Goal: Task Accomplishment & Management: Use online tool/utility

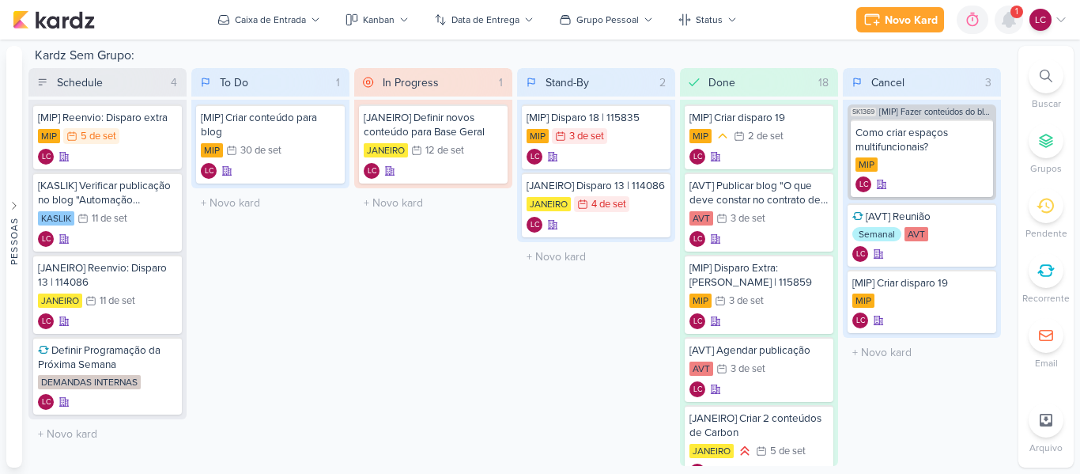
click at [1000, 21] on icon at bounding box center [1009, 19] width 19 height 19
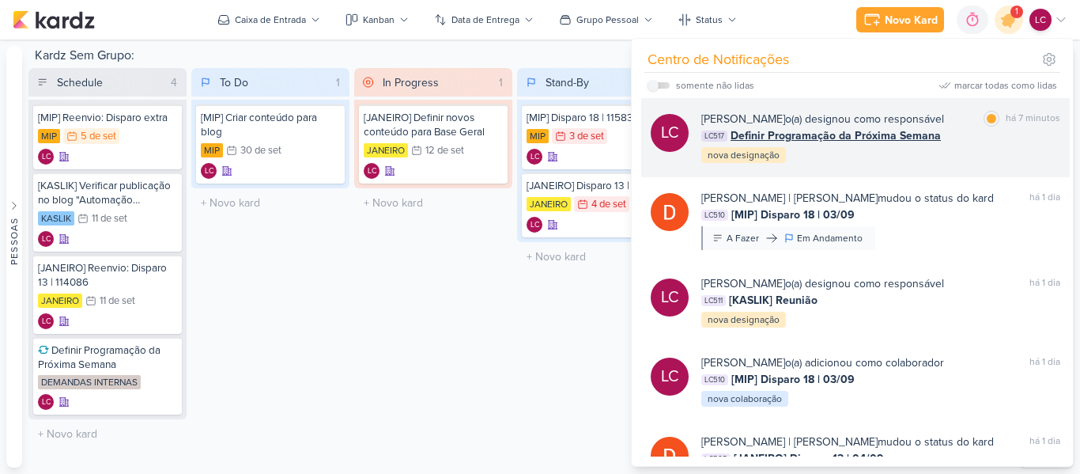
click at [791, 134] on span "Definir Programação da Próxima Semana" at bounding box center [836, 135] width 210 height 17
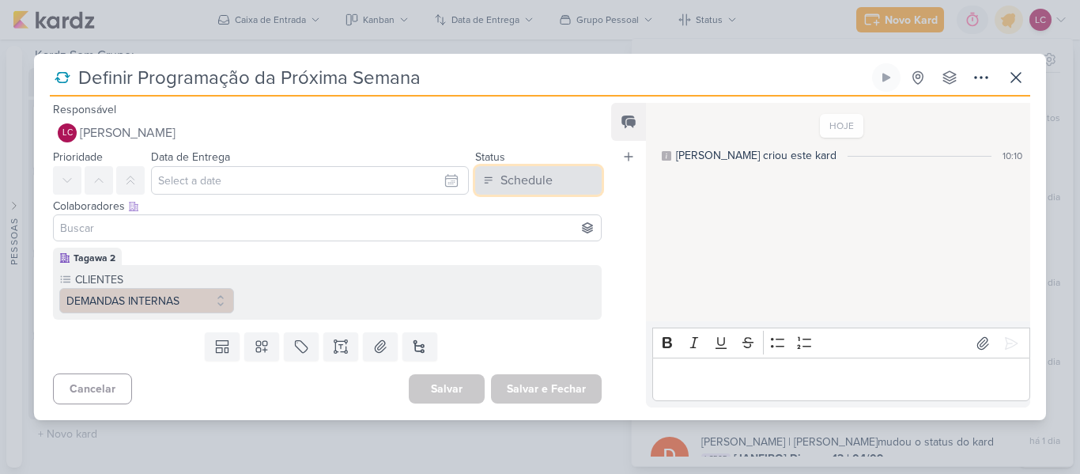
click at [532, 182] on div "Schedule" at bounding box center [527, 180] width 52 height 19
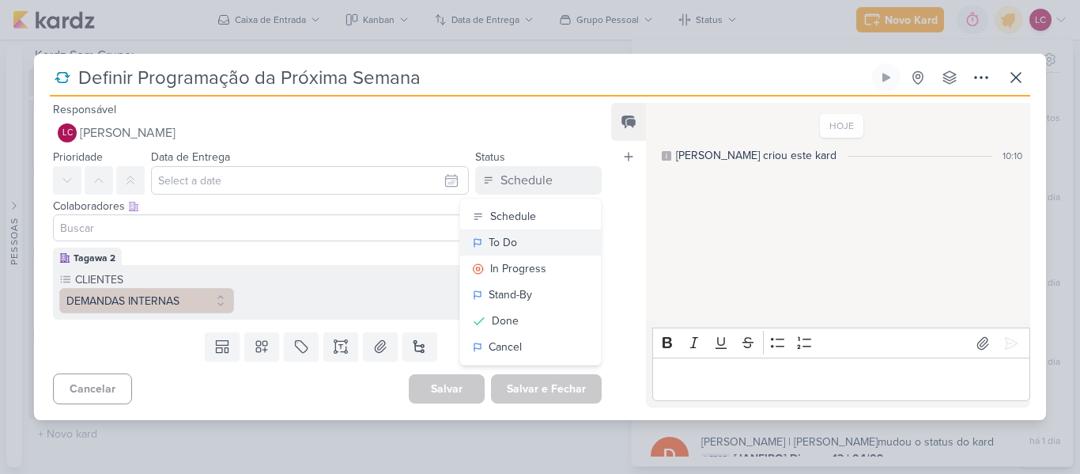
click at [525, 236] on button "To Do" at bounding box center [530, 242] width 141 height 26
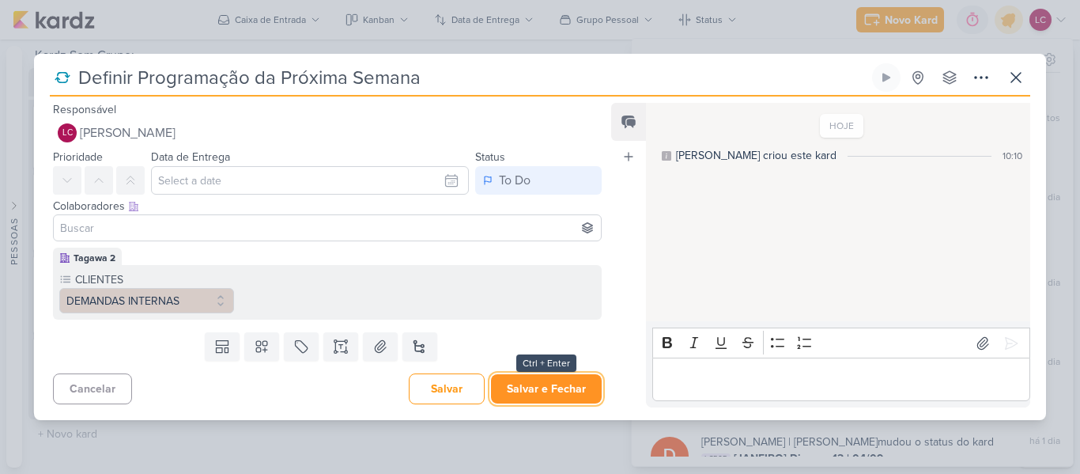
click at [543, 384] on button "Salvar e Fechar" at bounding box center [546, 388] width 111 height 29
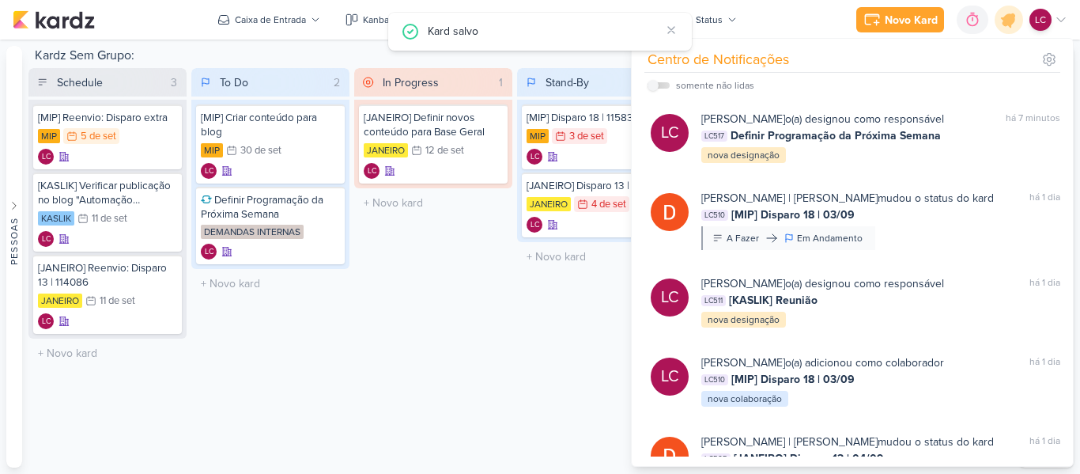
click at [466, 321] on div "In Progress 1 Mover Para Esquerda Mover Para Direita [GEOGRAPHIC_DATA] [JANEIRO…" at bounding box center [433, 267] width 158 height 398
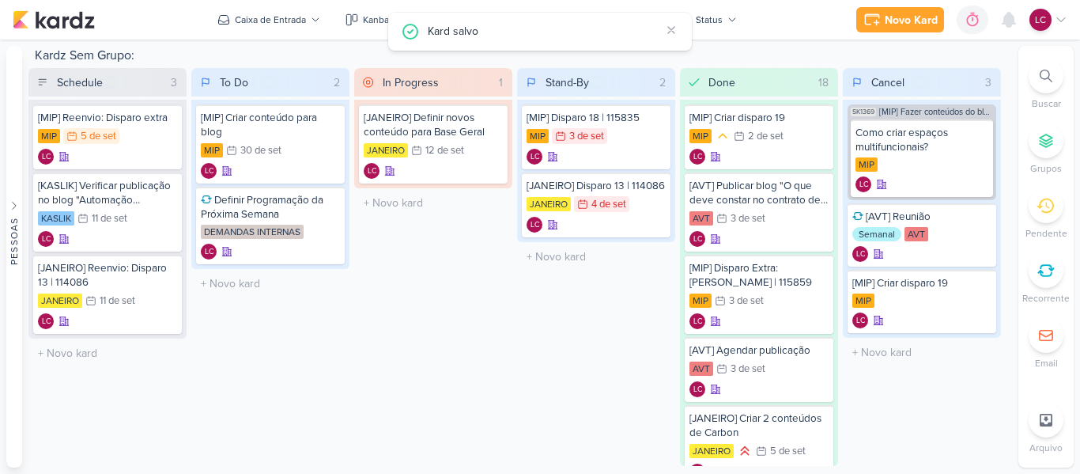
click at [1045, 280] on div at bounding box center [1046, 270] width 35 height 35
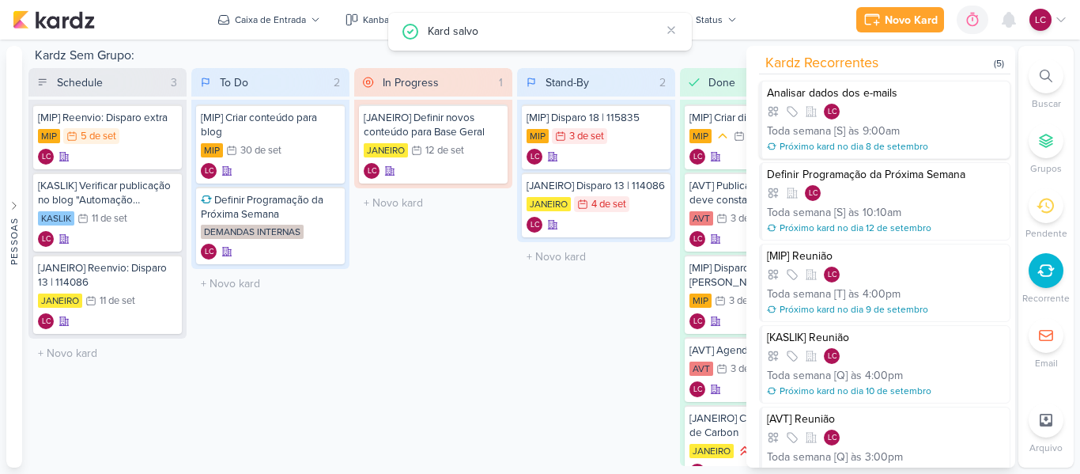
click at [887, 123] on div "9:00am" at bounding box center [881, 131] width 37 height 17
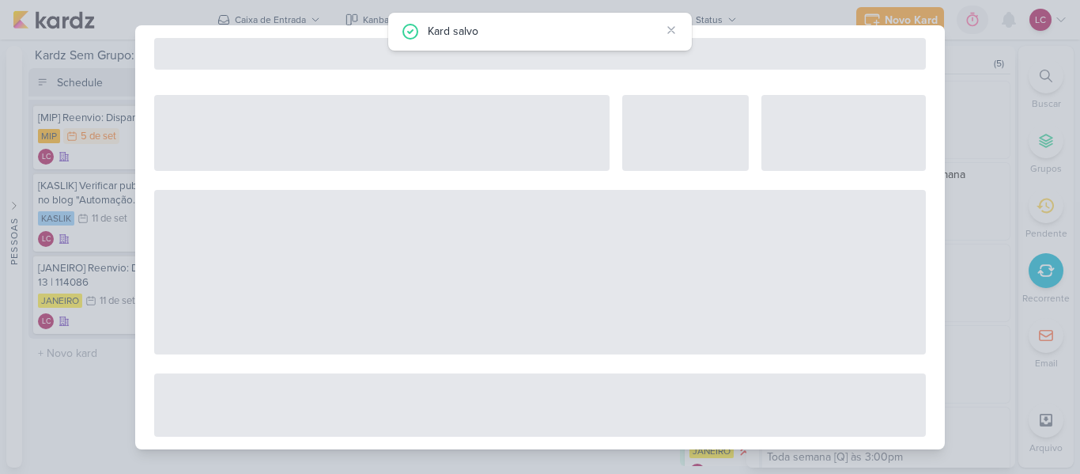
select select "12"
select select "week"
select select "9"
select select "America/Sao_Paulo"
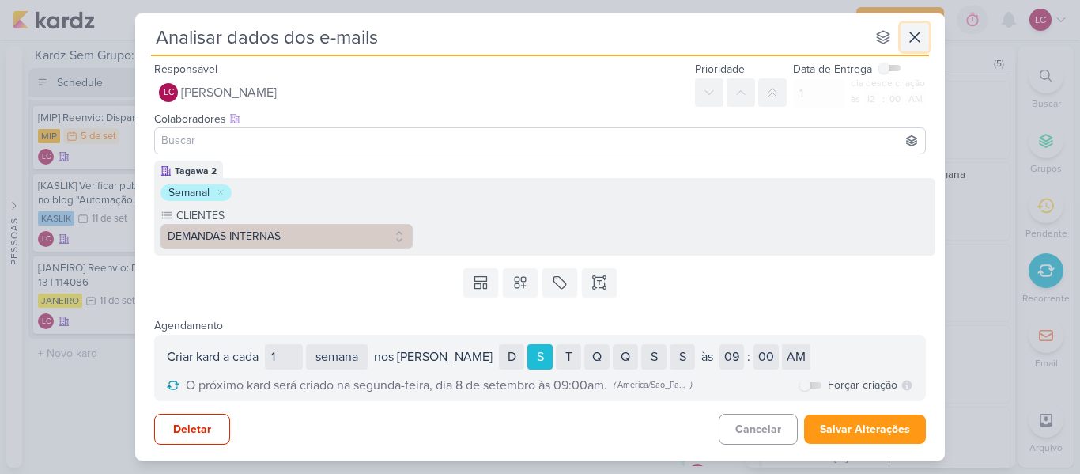
click at [910, 37] on icon at bounding box center [914, 37] width 19 height 19
